Goal: Check status: Check status

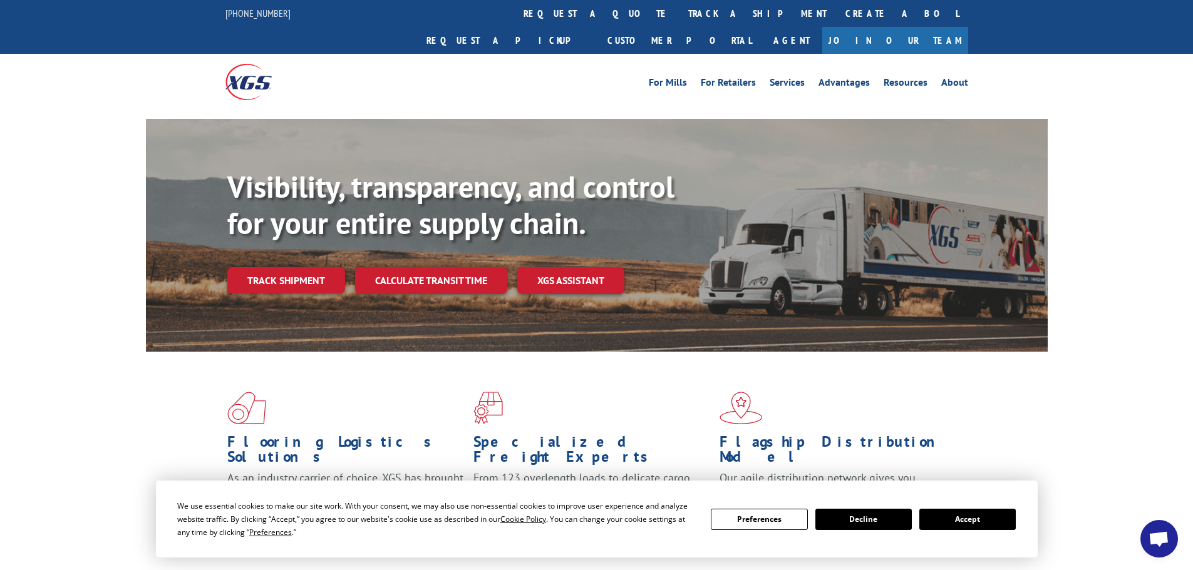
click at [1003, 518] on button "Accept" at bounding box center [967, 519] width 96 height 21
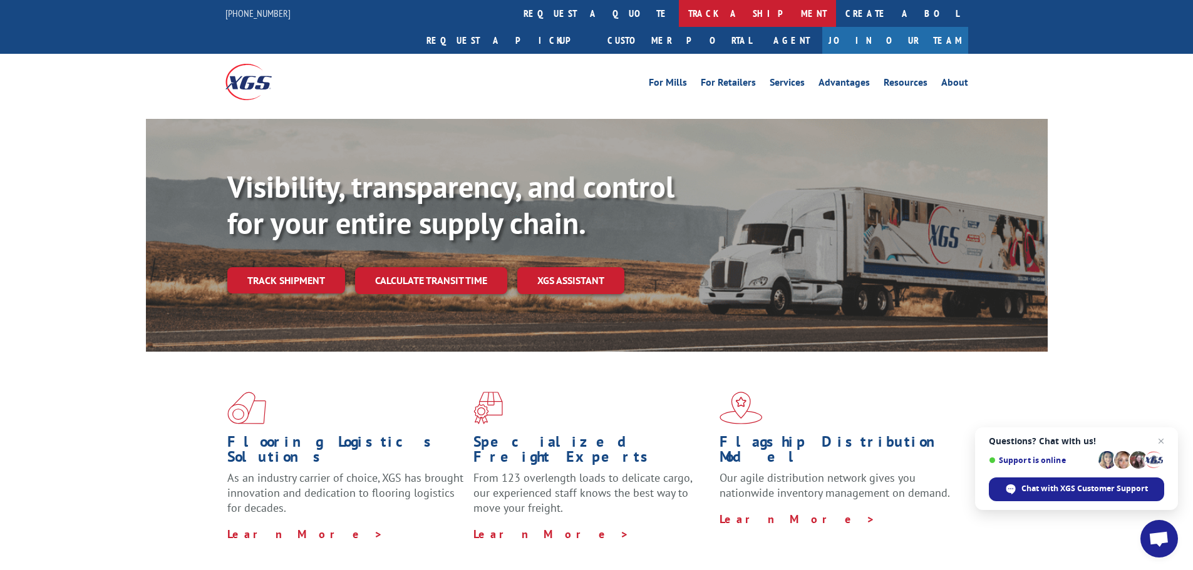
click at [679, 16] on link "track a shipment" at bounding box center [757, 13] width 157 height 27
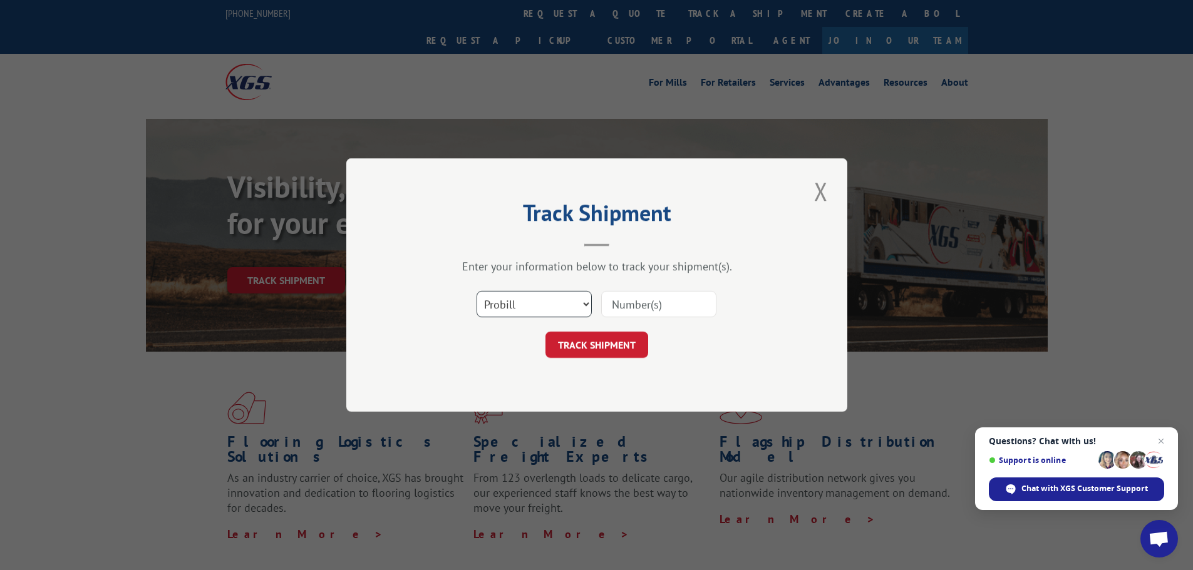
click at [553, 303] on select "Select category... Probill BOL PO" at bounding box center [534, 304] width 115 height 26
select select "bol"
click at [477, 291] on select "Select category... Probill BOL PO" at bounding box center [534, 304] width 115 height 26
click at [631, 309] on input at bounding box center [658, 304] width 115 height 26
paste input "4939494"
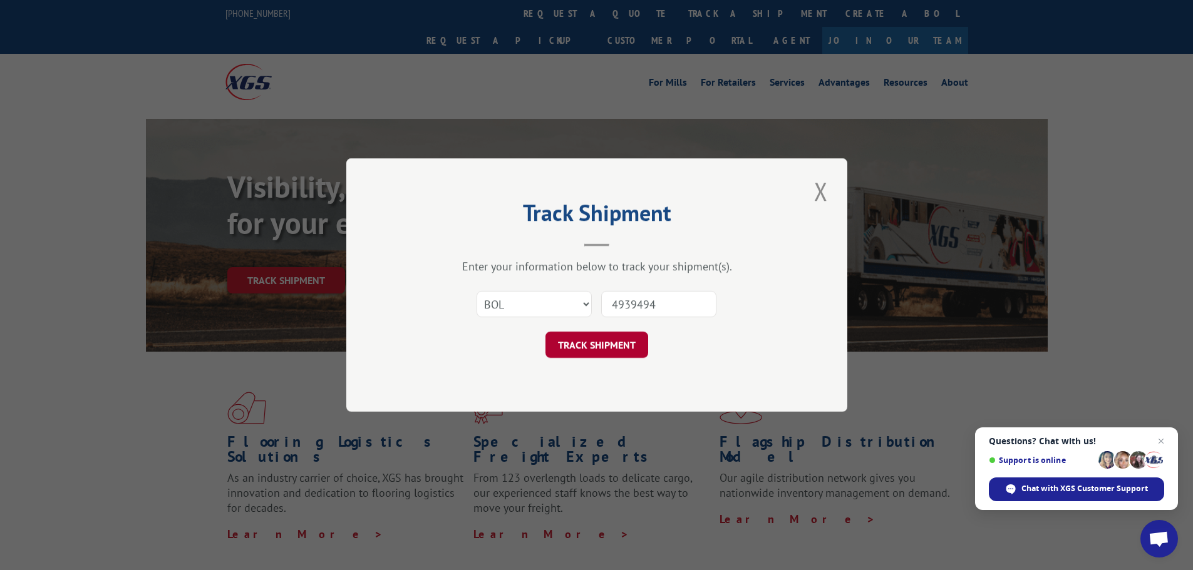
type input "4939494"
click at [590, 343] on button "TRACK SHIPMENT" at bounding box center [596, 345] width 103 height 26
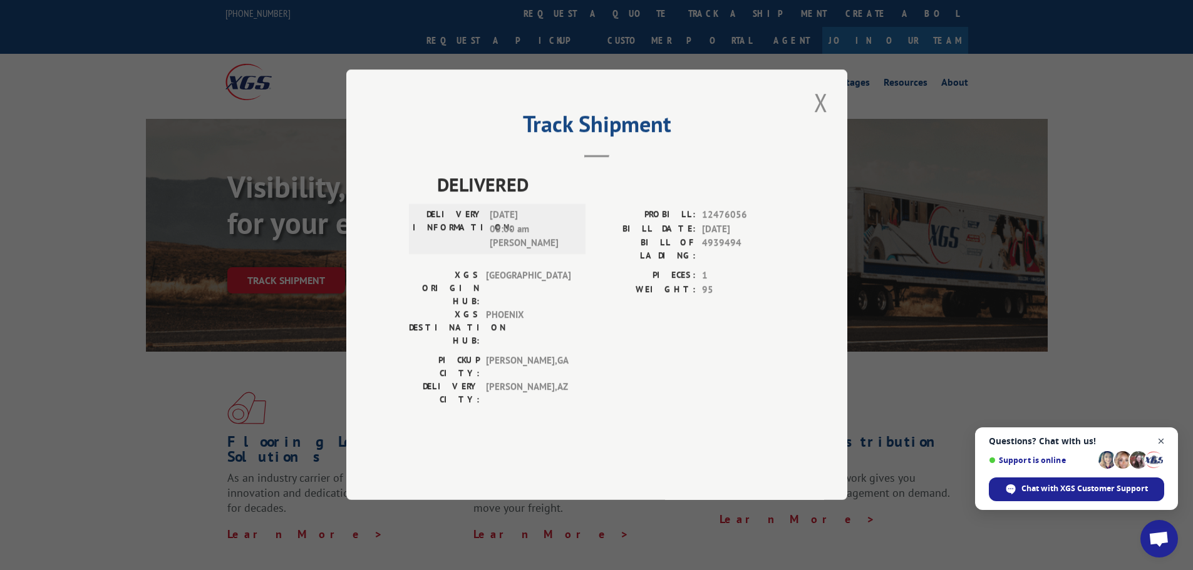
click at [1166, 441] on span "Open chat" at bounding box center [1162, 442] width 16 height 16
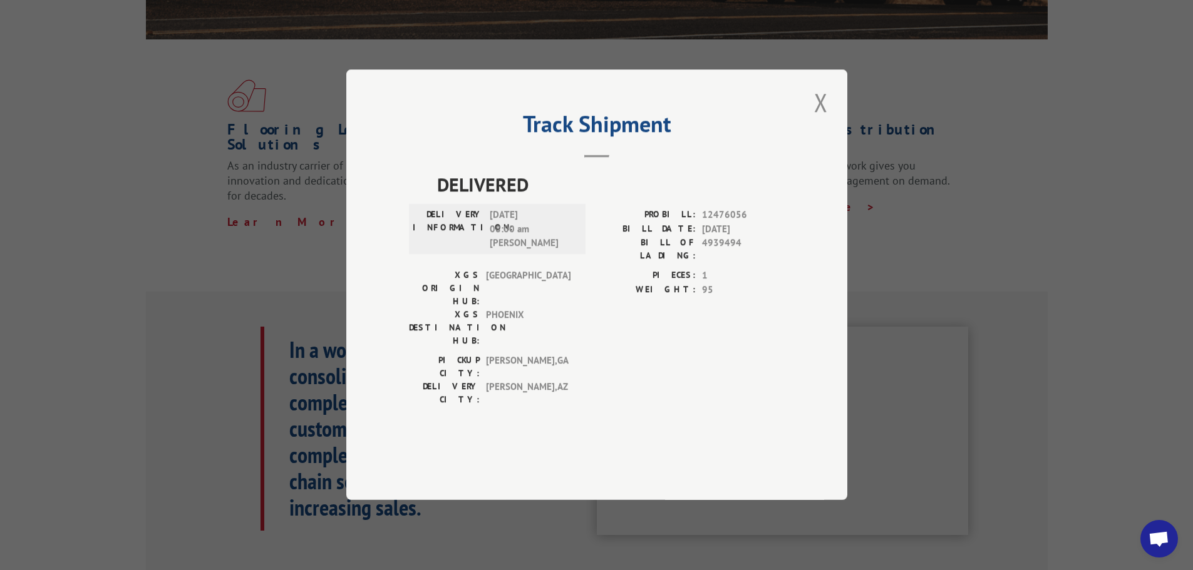
scroll to position [313, 0]
click at [817, 120] on button "Close modal" at bounding box center [820, 102] width 21 height 34
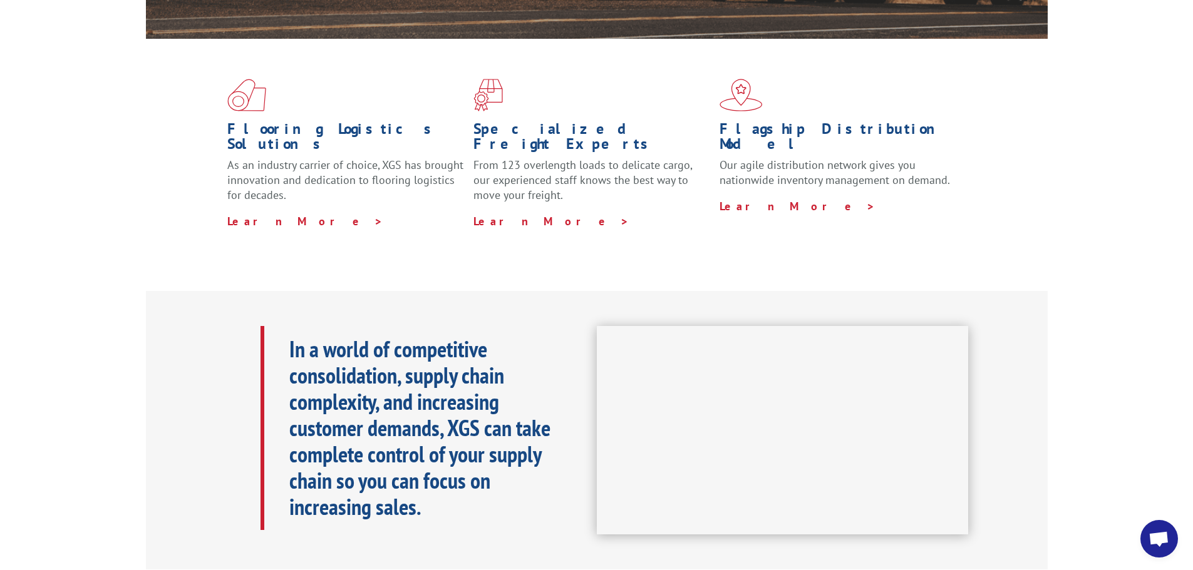
scroll to position [0, 0]
